Goal: Find specific page/section: Find specific page/section

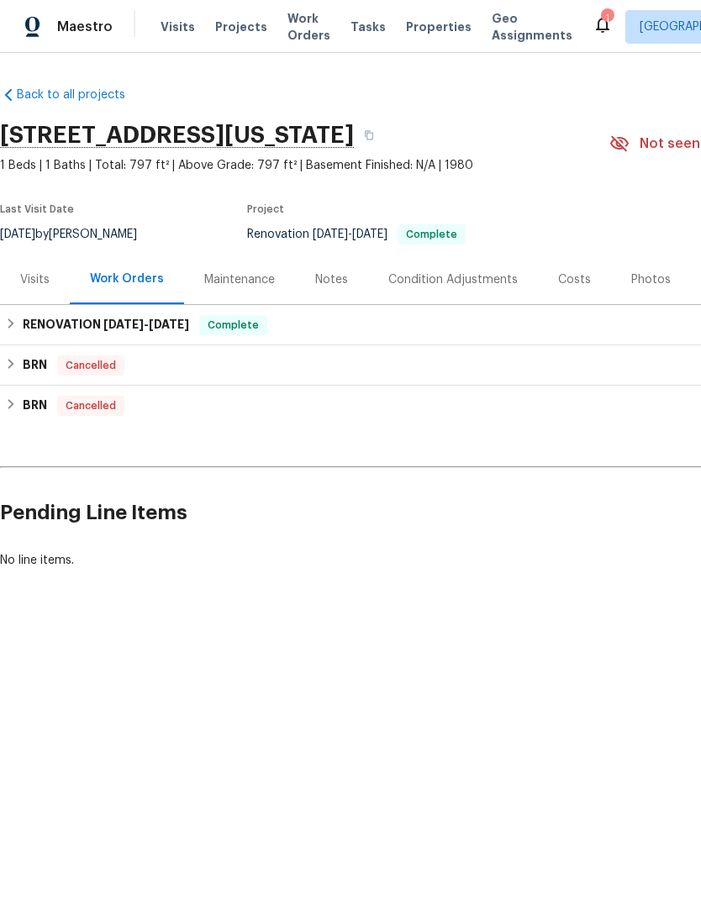
click at [424, 24] on span "Properties" at bounding box center [439, 26] width 66 height 17
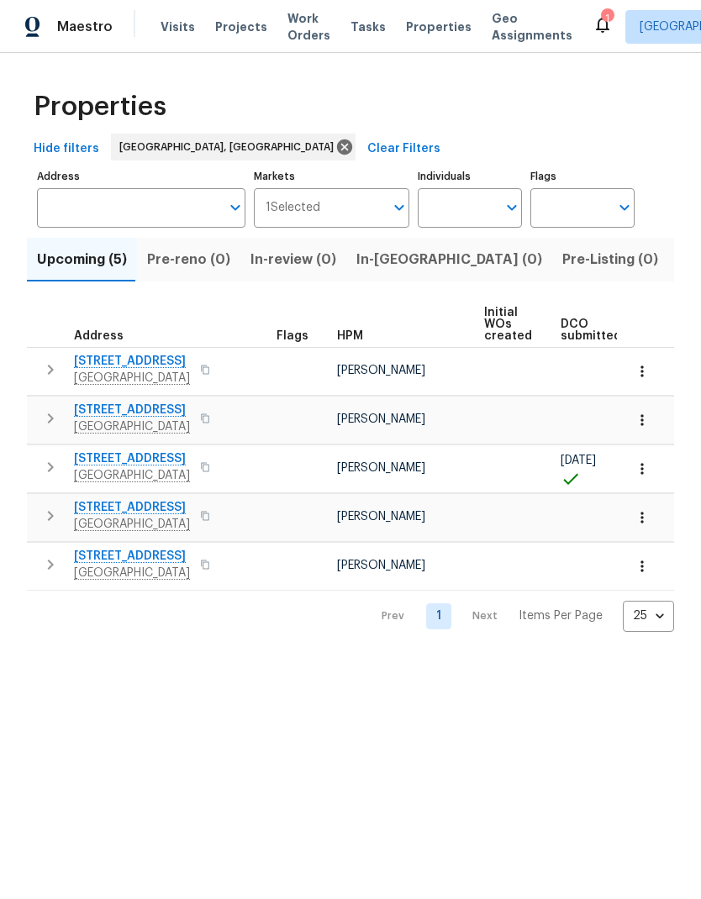
click at [562, 265] on span "Pre-Listing (0)" at bounding box center [610, 260] width 96 height 24
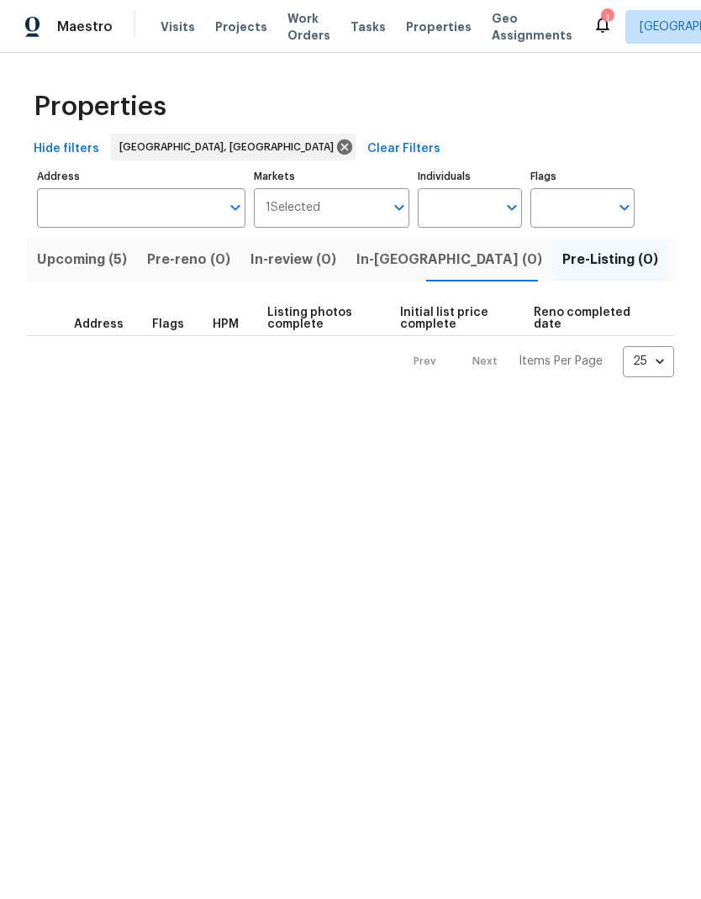
click at [678, 263] on span "Listed (28)" at bounding box center [714, 260] width 72 height 24
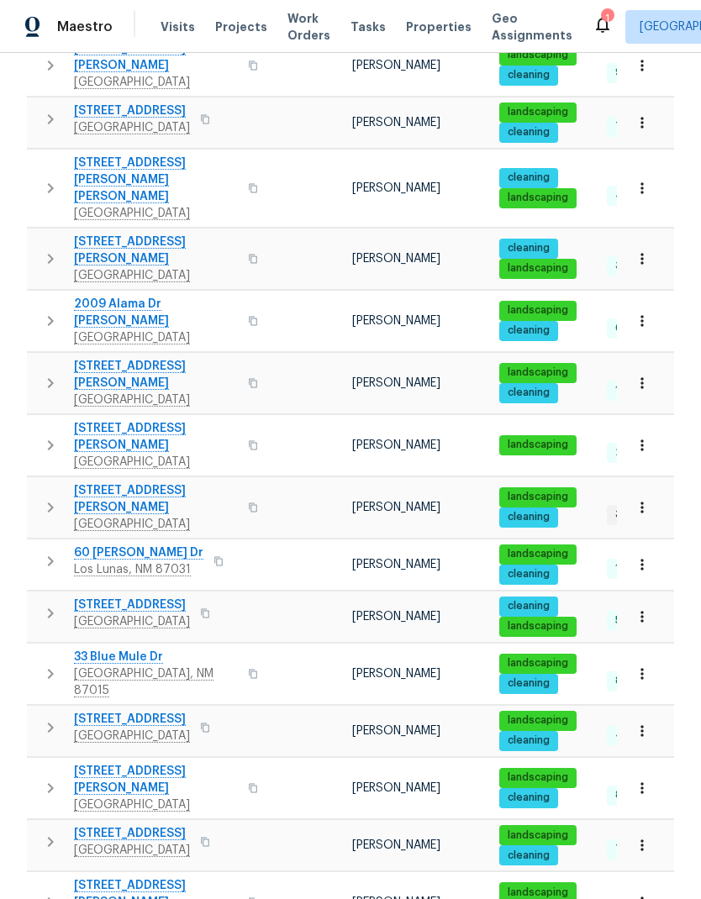
scroll to position [759, 0]
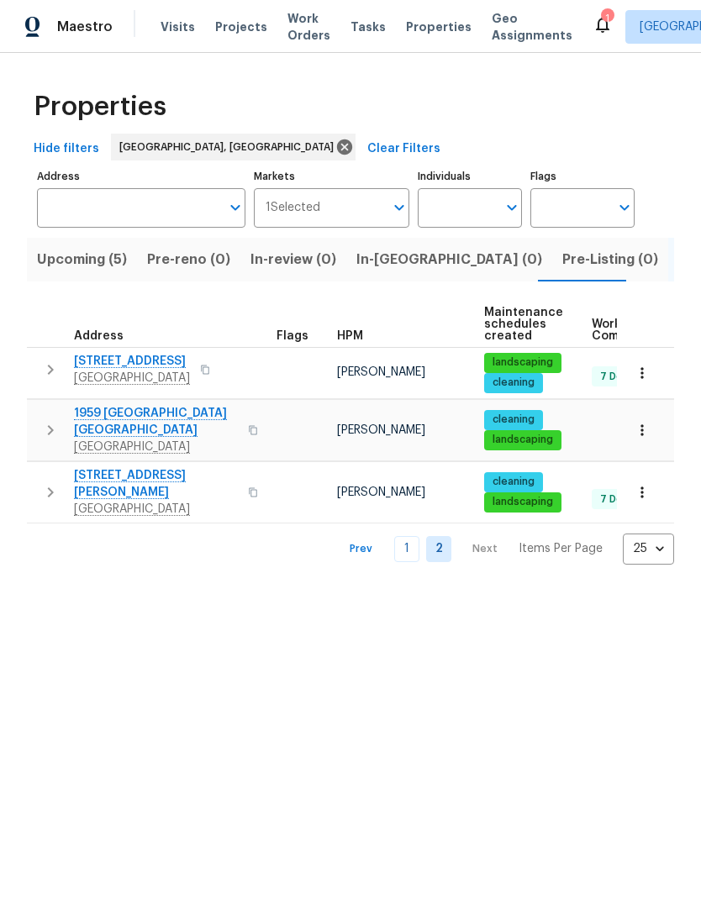
click at [678, 260] on span "Listed (28)" at bounding box center [714, 260] width 72 height 24
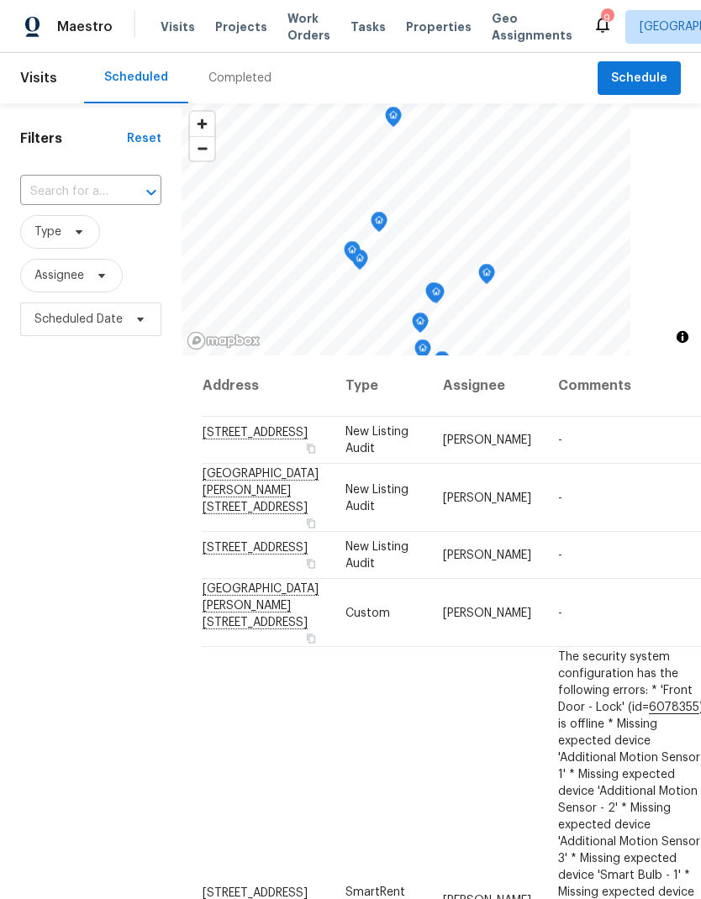
click at [412, 31] on span "Properties" at bounding box center [439, 26] width 66 height 17
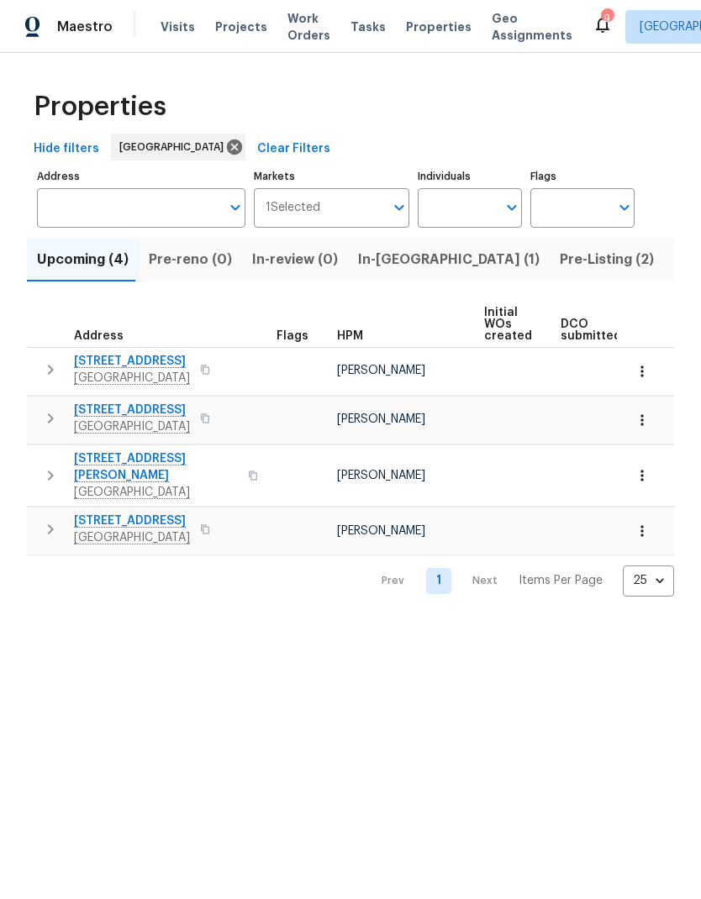
click at [559, 259] on span "Pre-Listing (2)" at bounding box center [606, 260] width 94 height 24
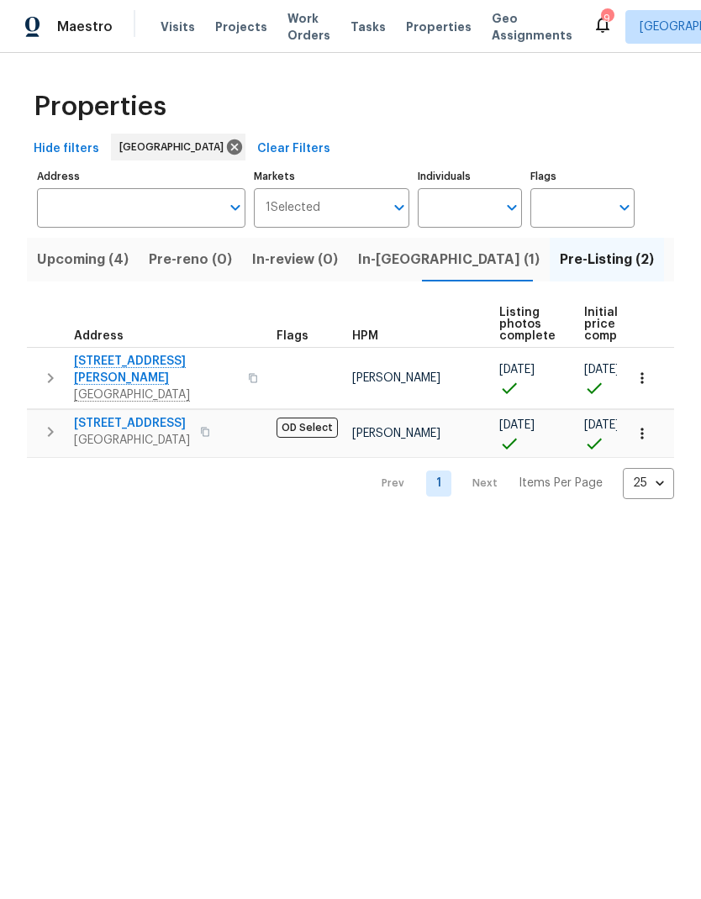
click at [674, 270] on span "Listed (25)" at bounding box center [709, 260] width 71 height 24
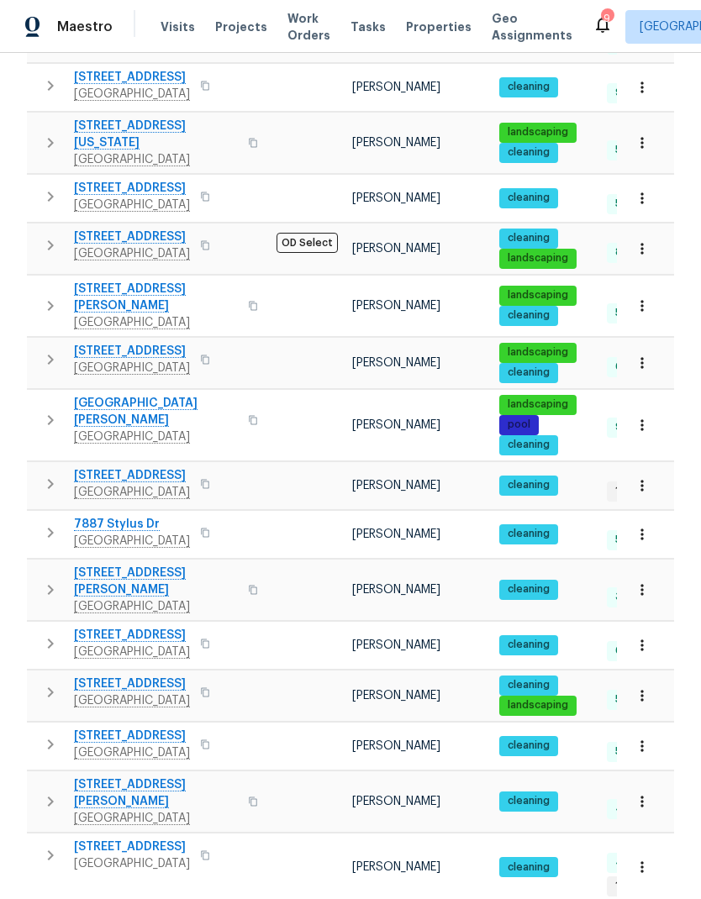
scroll to position [520, 0]
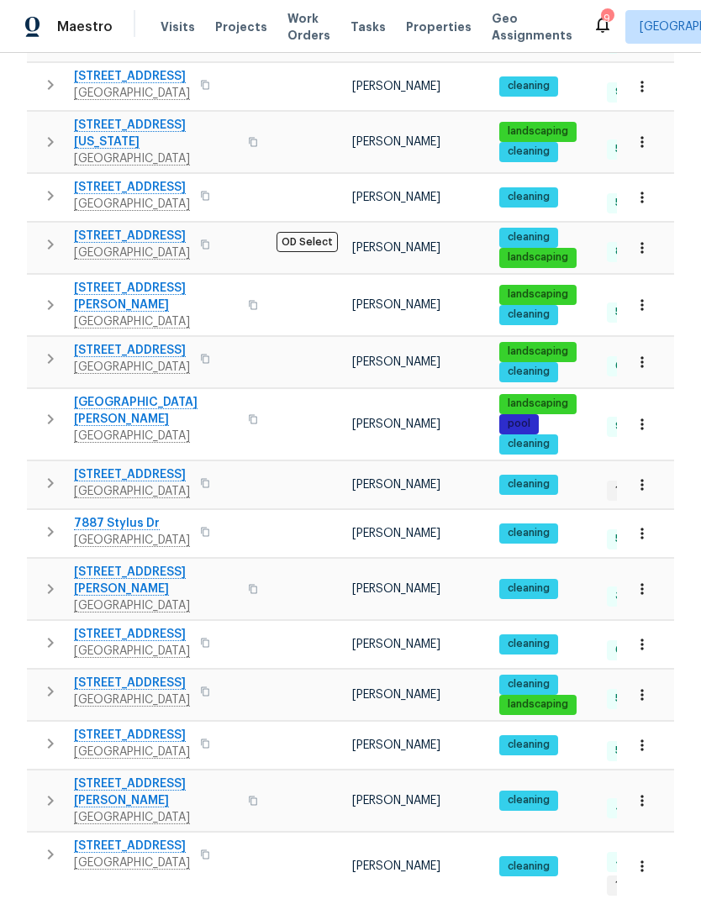
click at [112, 466] on span "5661 Lake Park Way Unit 4" at bounding box center [132, 474] width 116 height 17
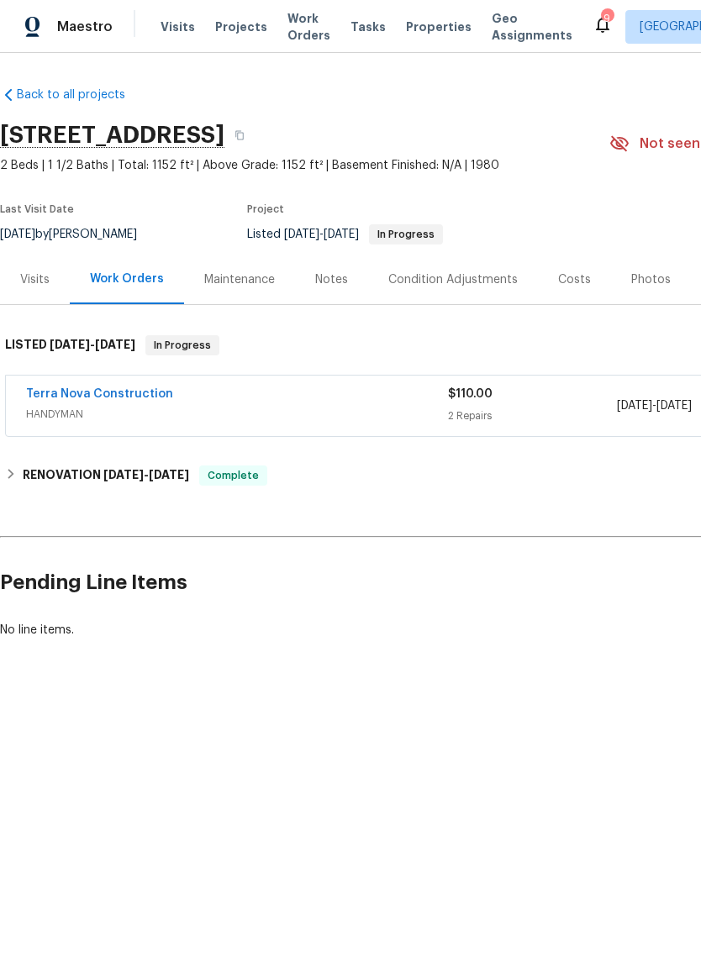
click at [638, 264] on div "Photos" at bounding box center [651, 280] width 80 height 50
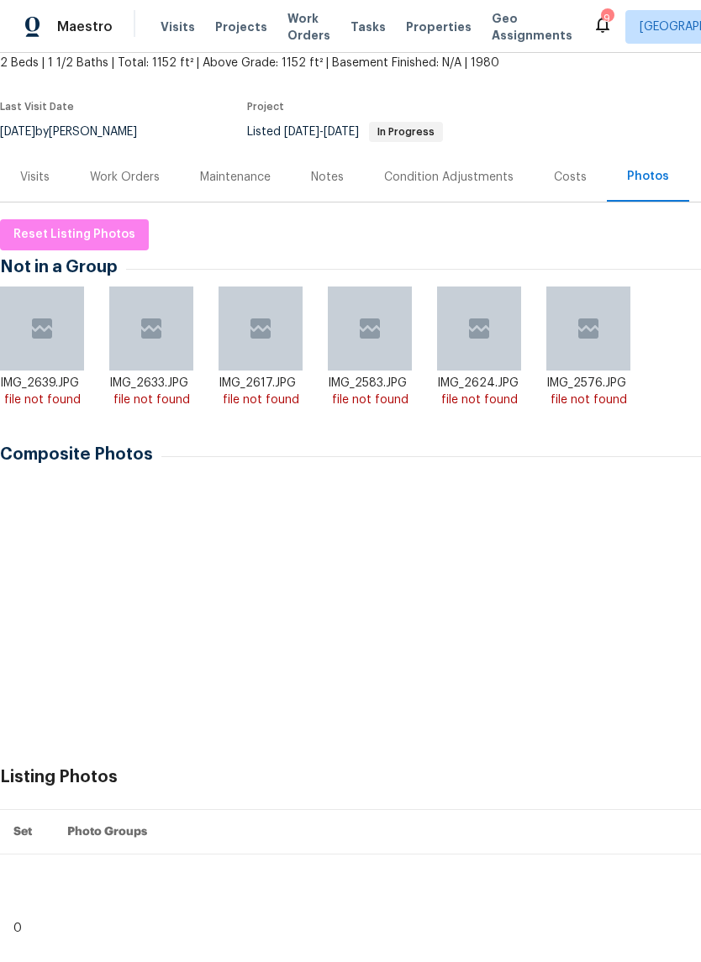
scroll to position [102, 0]
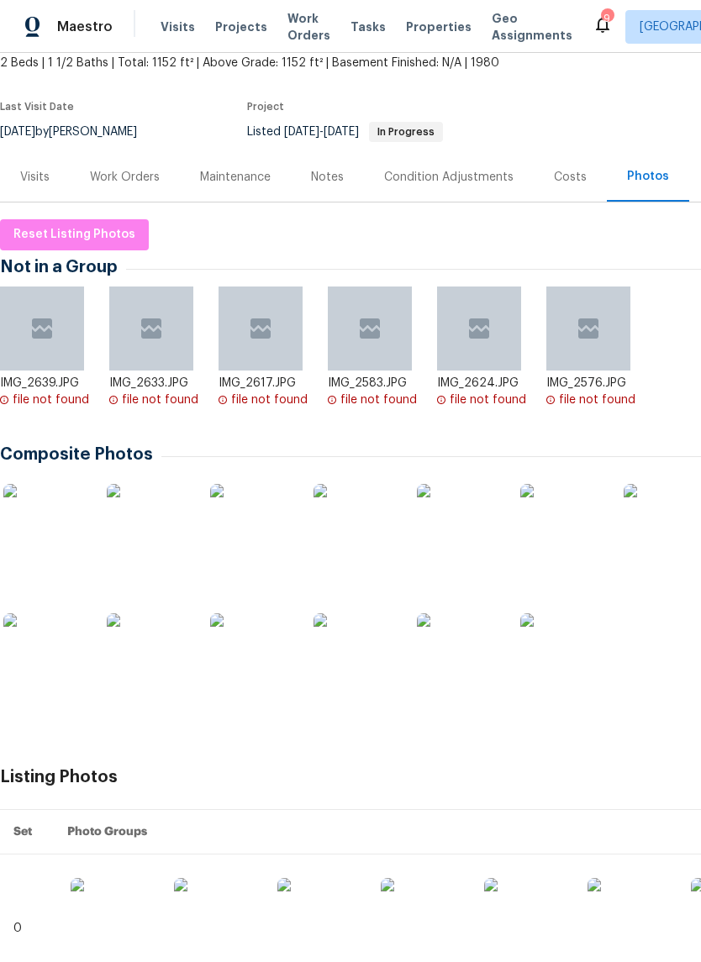
click at [44, 543] on img at bounding box center [45, 526] width 84 height 84
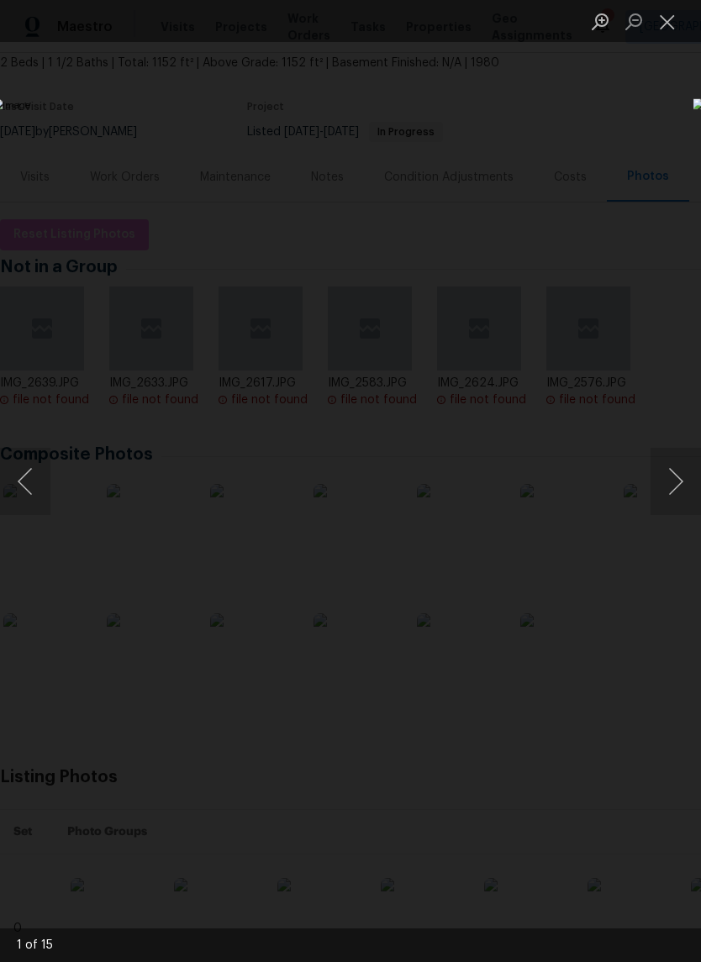
click at [666, 29] on button "Close lightbox" at bounding box center [667, 21] width 34 height 29
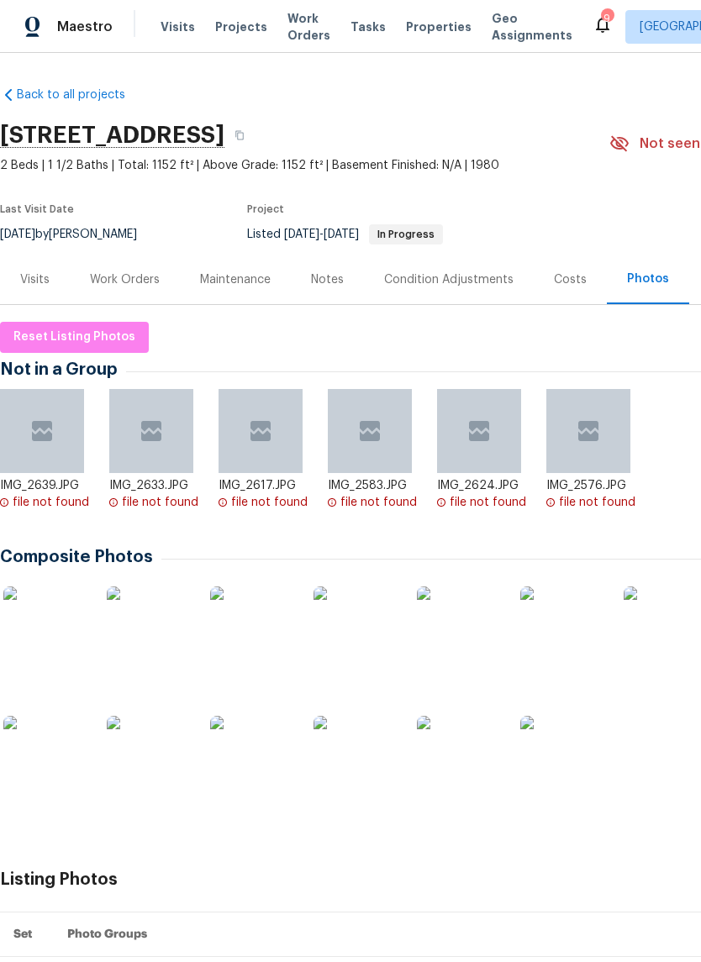
scroll to position [0, 0]
click at [406, 34] on span "Properties" at bounding box center [439, 26] width 66 height 17
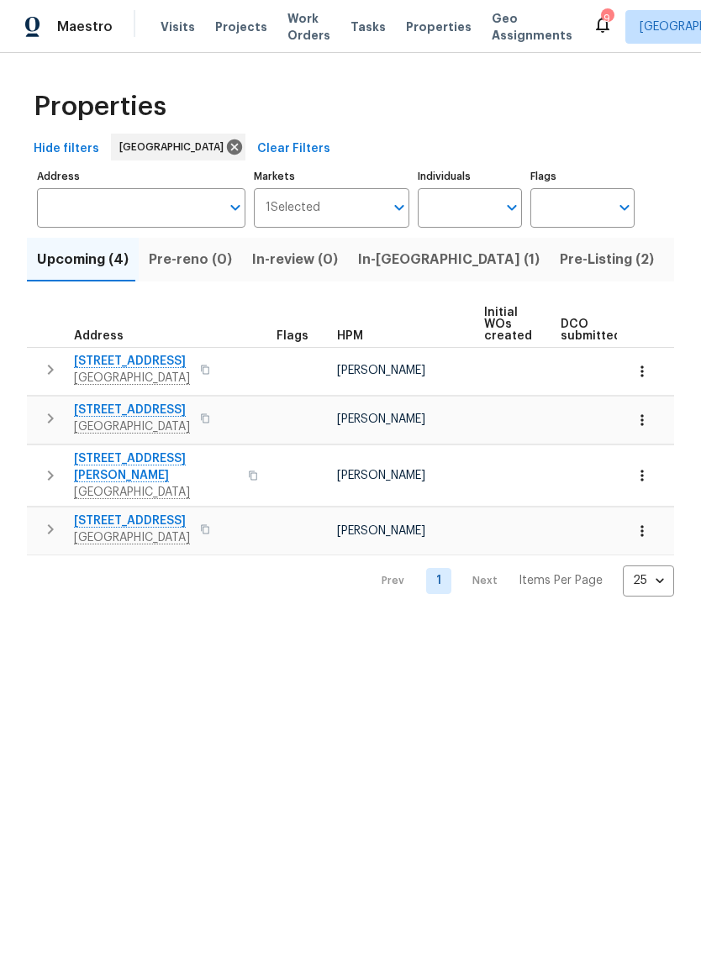
click at [674, 260] on span "Listed (25)" at bounding box center [709, 260] width 71 height 24
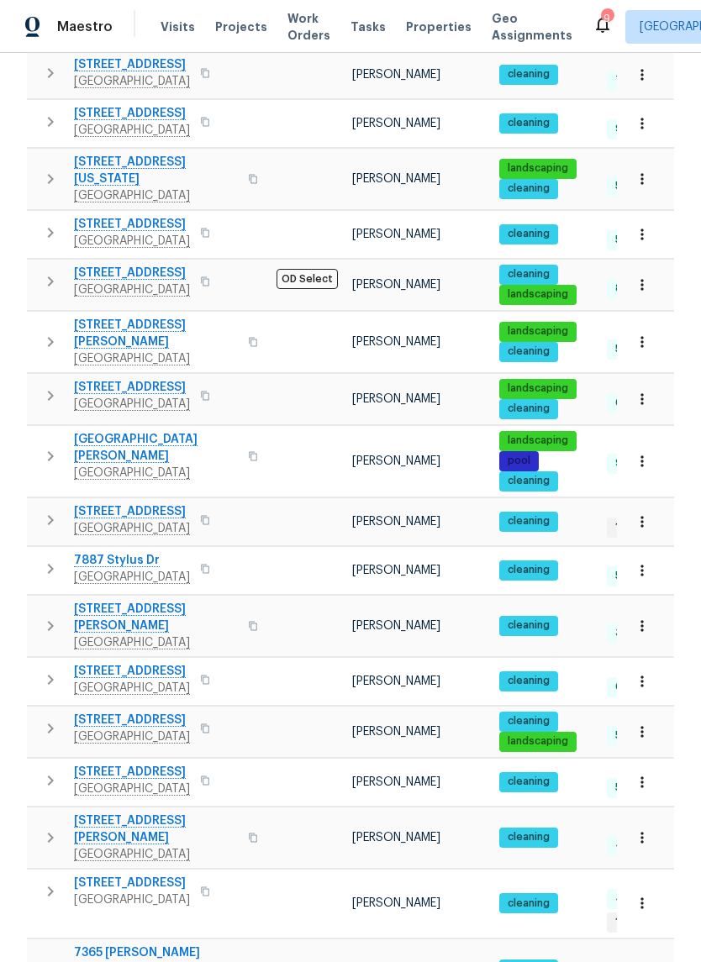
scroll to position [512, 0]
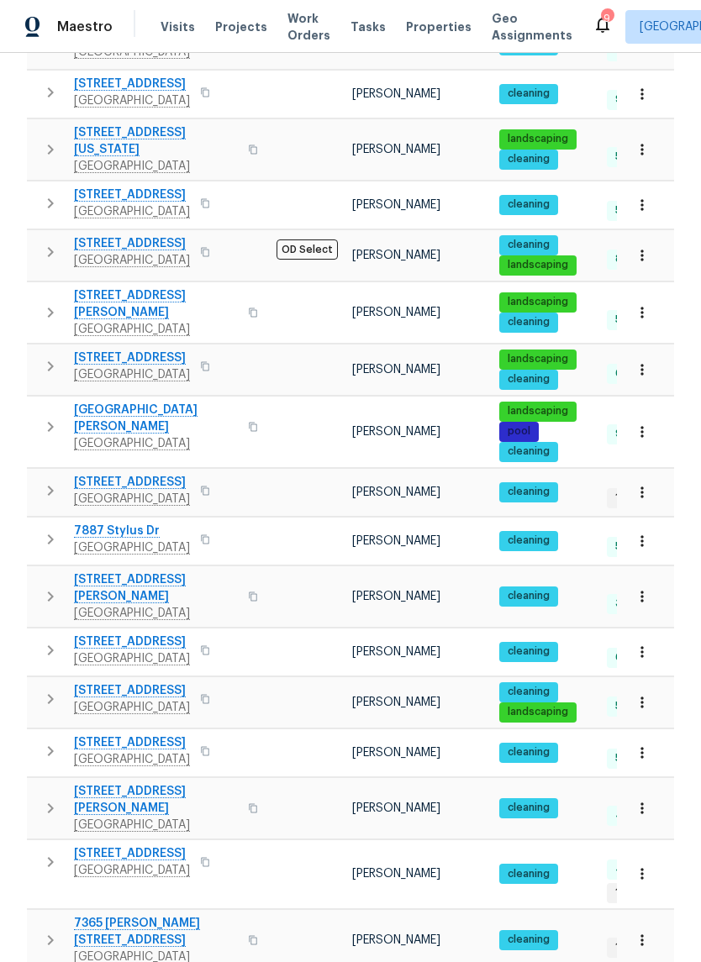
click at [112, 682] on span "8761 Menkar Rd" at bounding box center [132, 690] width 116 height 17
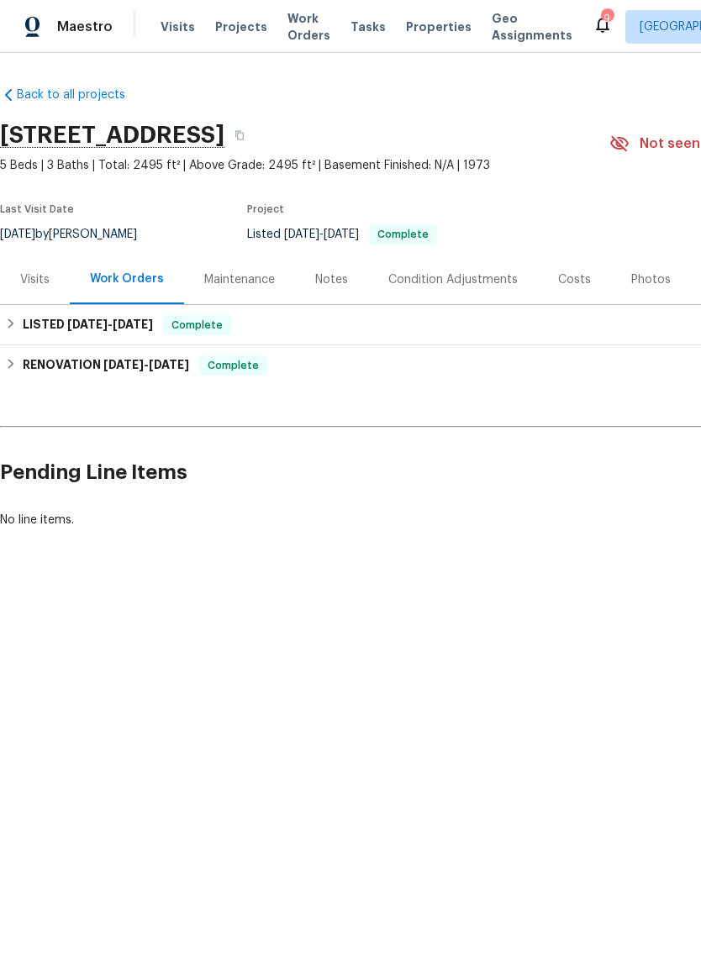
click at [631, 273] on div "Photos" at bounding box center [650, 279] width 39 height 17
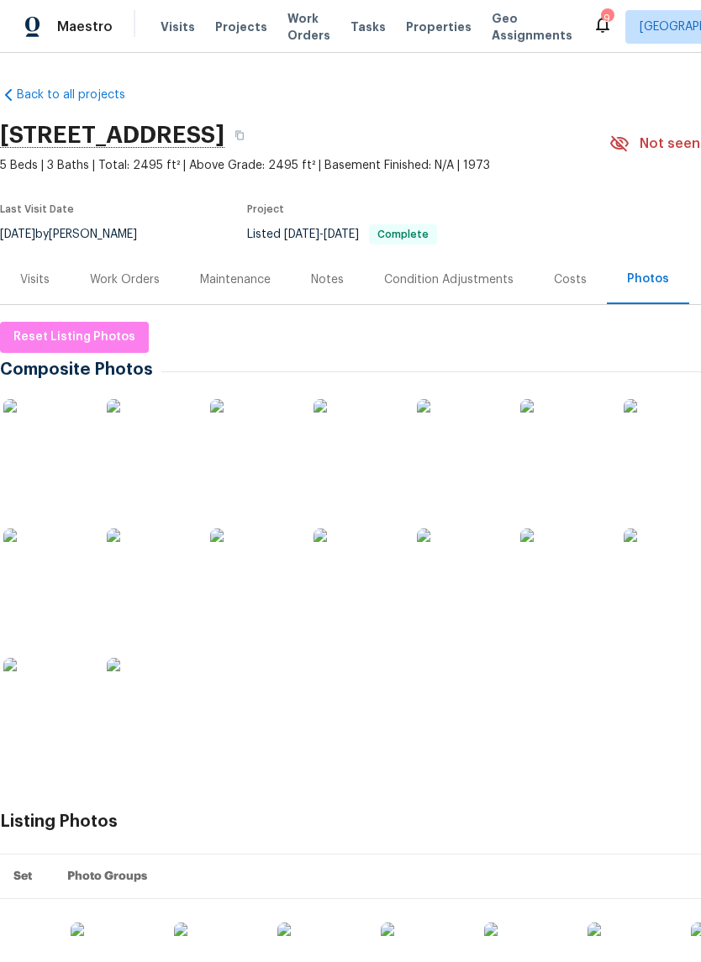
click at [567, 441] on img at bounding box center [562, 441] width 84 height 84
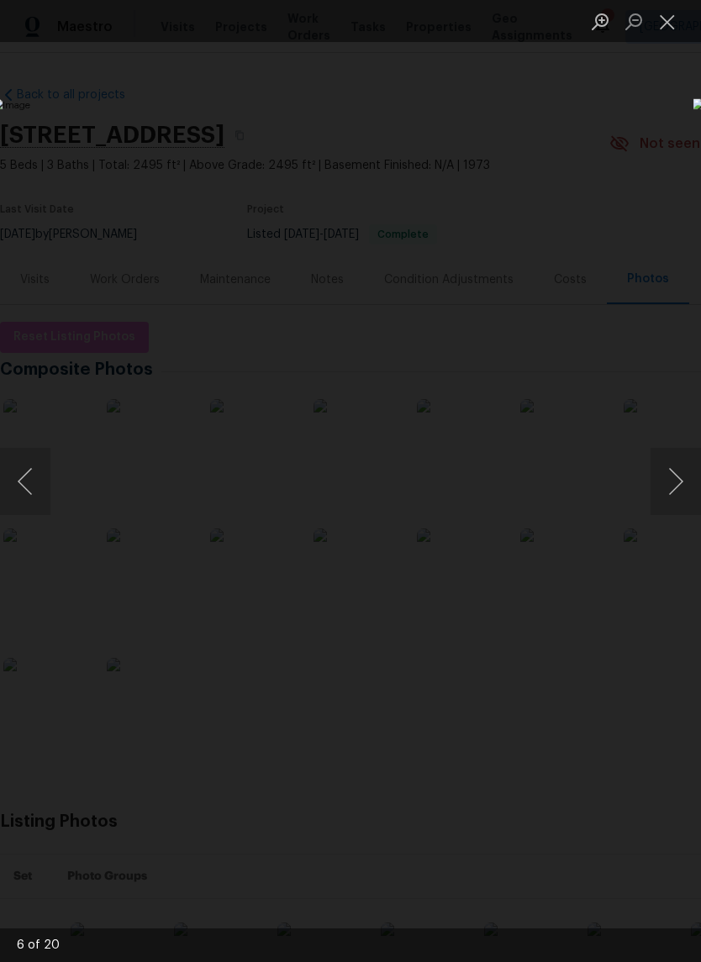
click at [273, 196] on div "Lightbox" at bounding box center [350, 481] width 701 height 962
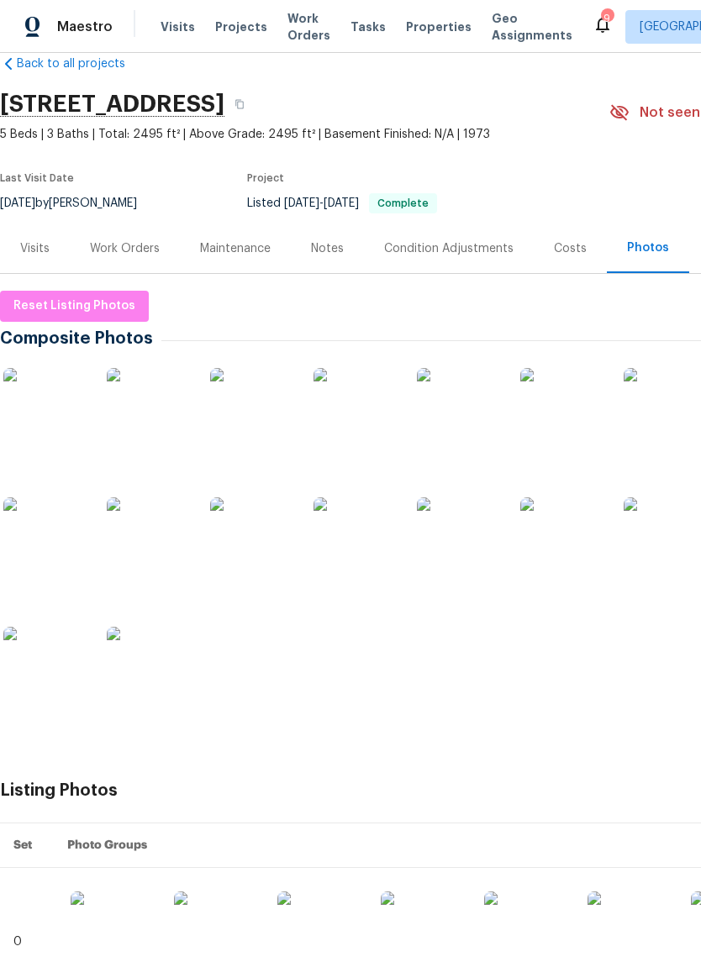
scroll to position [32, 0]
